Goal: Transaction & Acquisition: Obtain resource

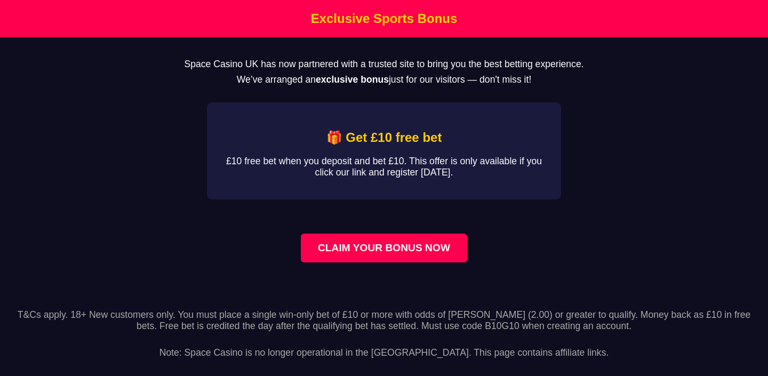
click at [374, 251] on link "CLAIM YOUR BONUS NOW" at bounding box center [384, 248] width 166 height 29
